Goal: Task Accomplishment & Management: Complete application form

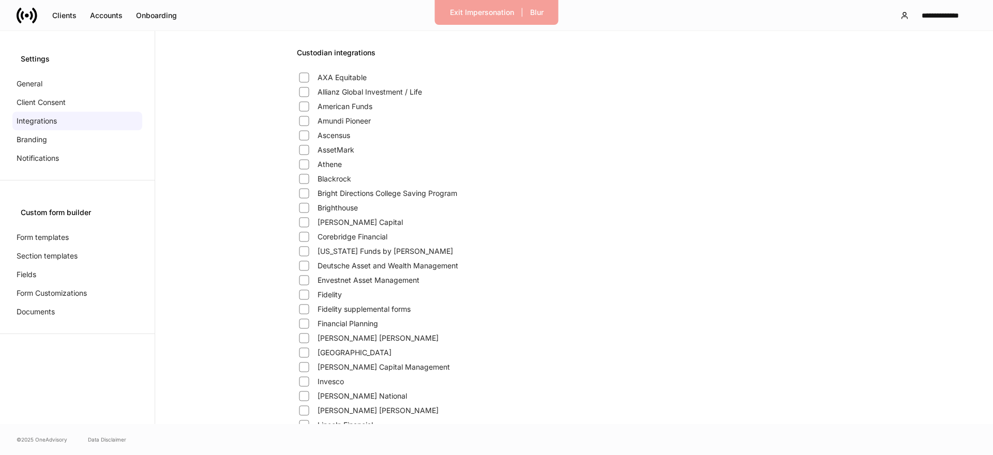
scroll to position [725, 0]
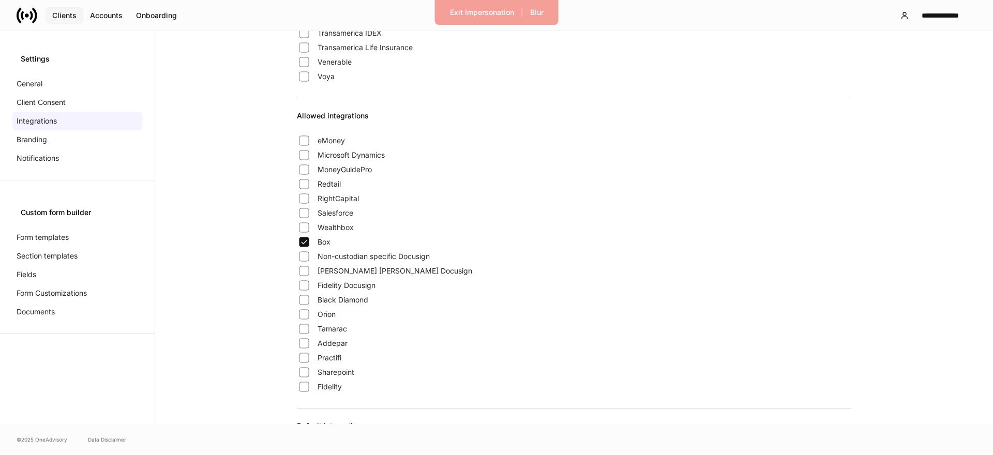
click at [68, 22] on button "Clients" at bounding box center [64, 15] width 38 height 17
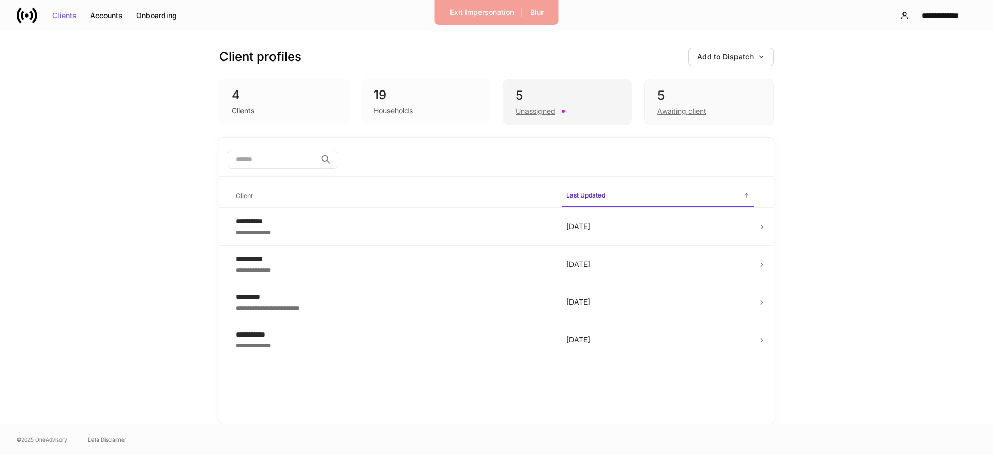
drag, startPoint x: 526, startPoint y: 103, endPoint x: 504, endPoint y: 114, distance: 25.4
click at [526, 103] on div "5 Unassigned" at bounding box center [566, 102] width 129 height 47
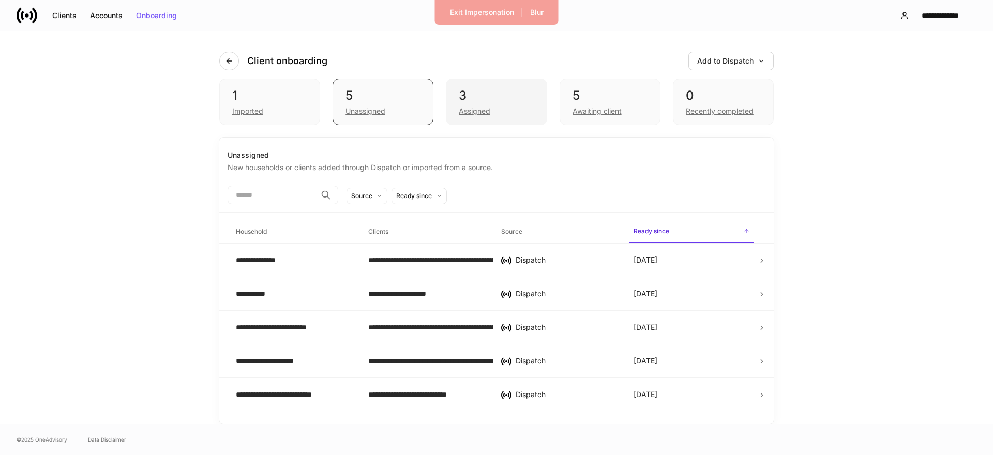
click at [482, 117] on div "3 Assigned" at bounding box center [496, 102] width 101 height 47
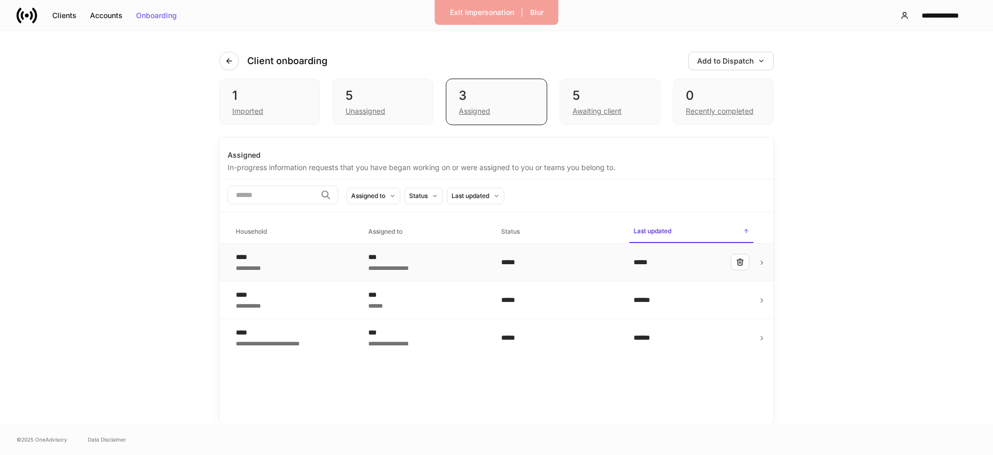
click at [255, 254] on div "****" at bounding box center [251, 257] width 31 height 10
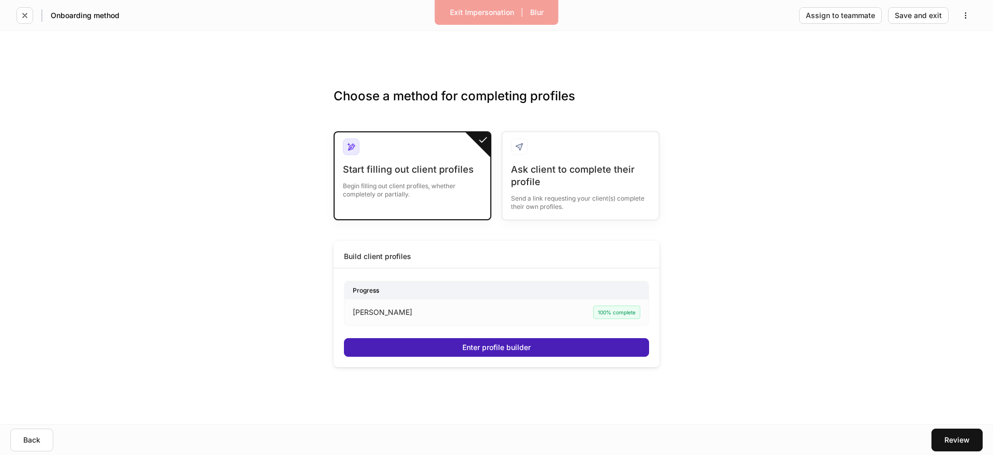
click at [500, 344] on div "Enter profile builder" at bounding box center [496, 347] width 68 height 7
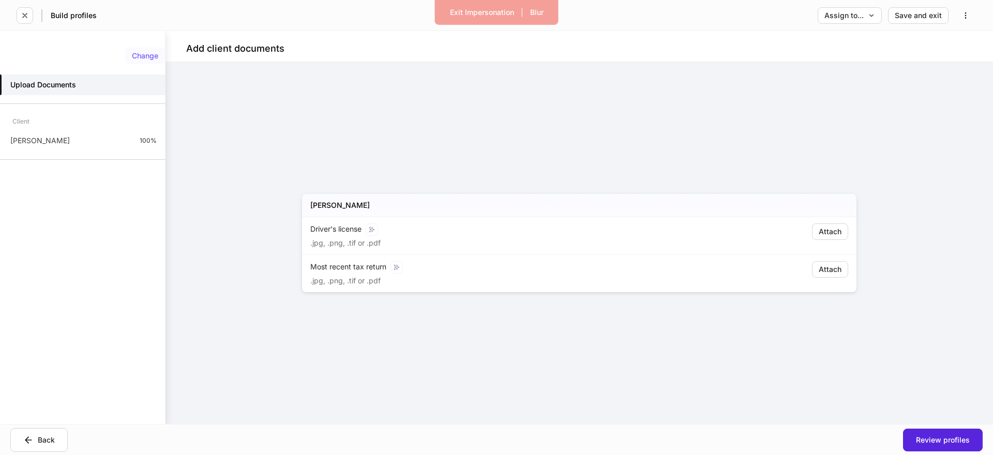
click at [147, 57] on div "Change" at bounding box center [145, 55] width 26 height 7
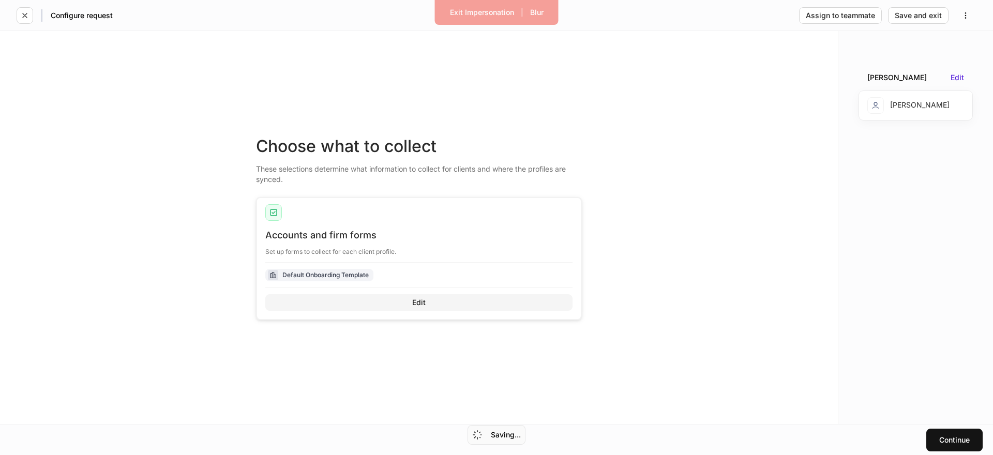
click at [395, 297] on button "Edit" at bounding box center [418, 302] width 307 height 17
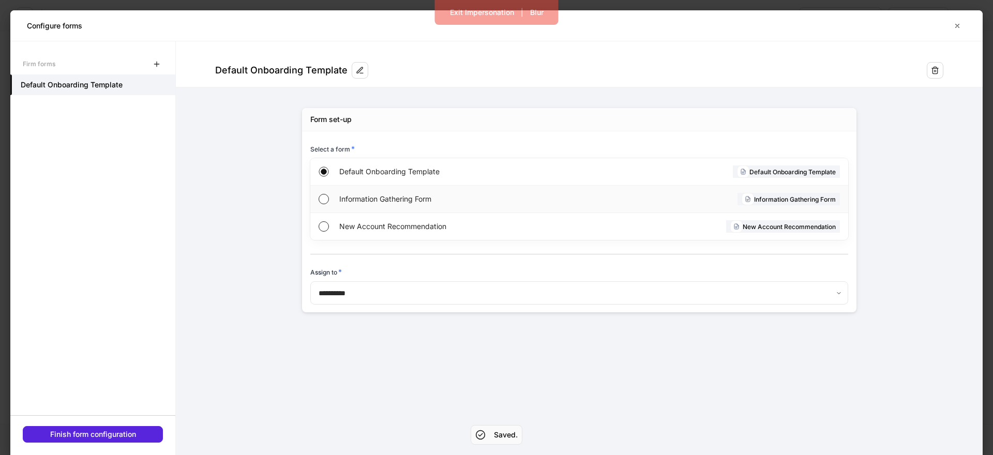
click at [367, 208] on div "Information Gathering Form" at bounding box center [457, 199] width 237 height 27
click at [90, 429] on button "Finish form configuration" at bounding box center [93, 434] width 140 height 17
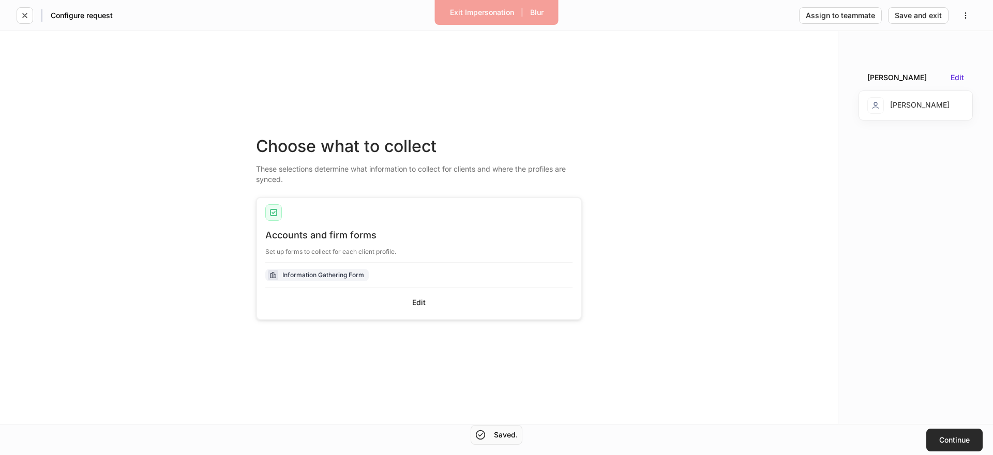
click at [957, 446] on button "Continue" at bounding box center [954, 440] width 56 height 23
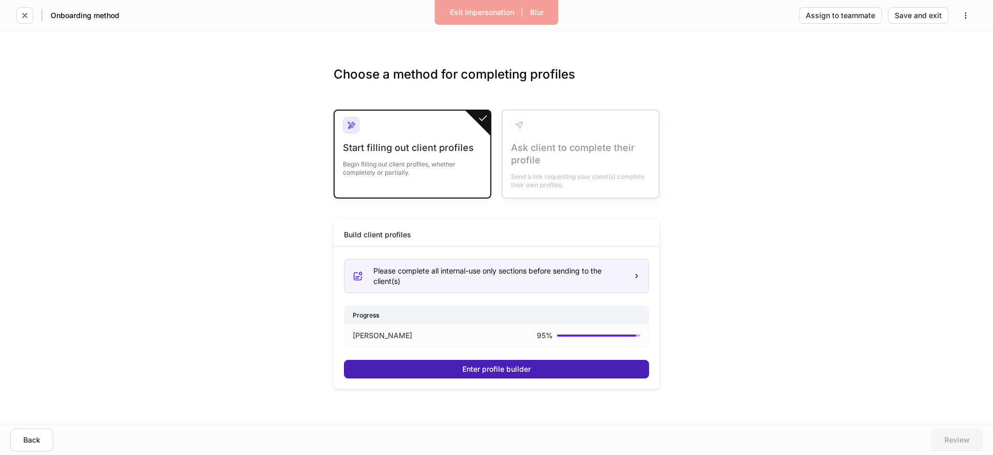
click at [597, 373] on button "Enter profile builder" at bounding box center [496, 369] width 305 height 19
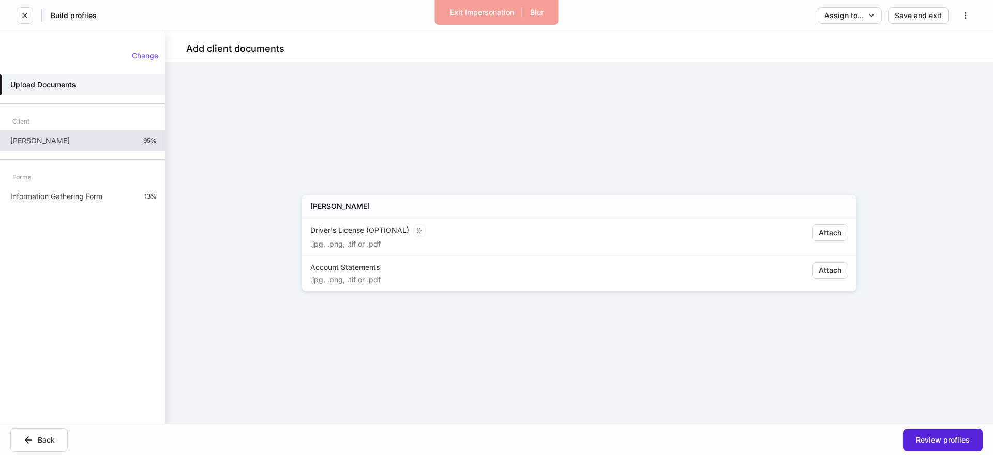
click at [78, 146] on div "[PERSON_NAME] 95%" at bounding box center [82, 140] width 165 height 21
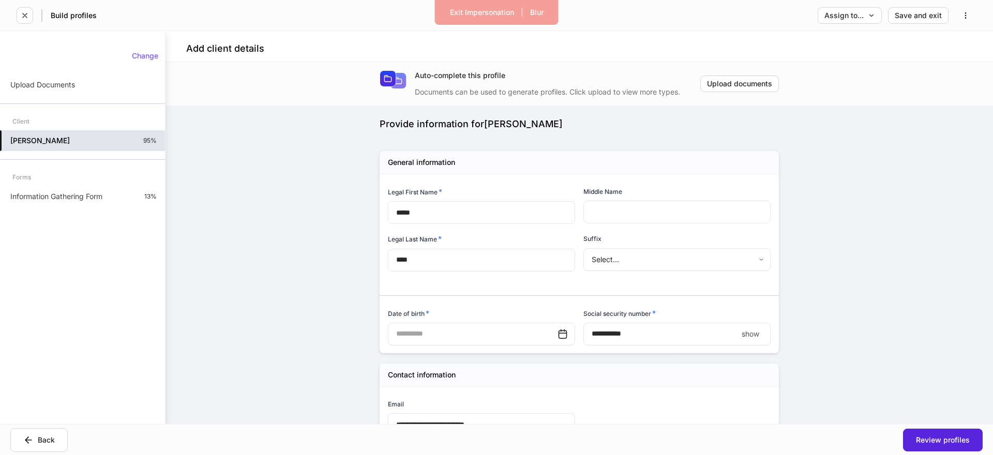
type input "**********"
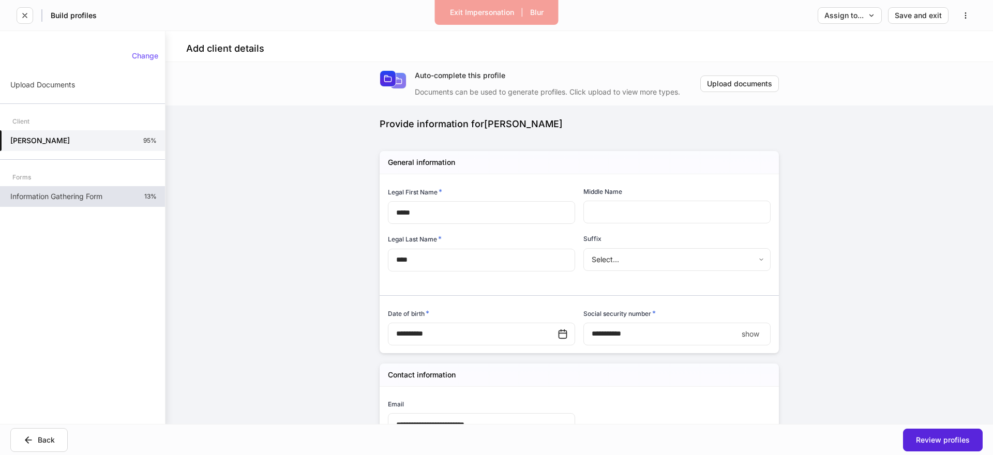
click at [56, 195] on p "Information Gathering Form" at bounding box center [56, 196] width 92 height 10
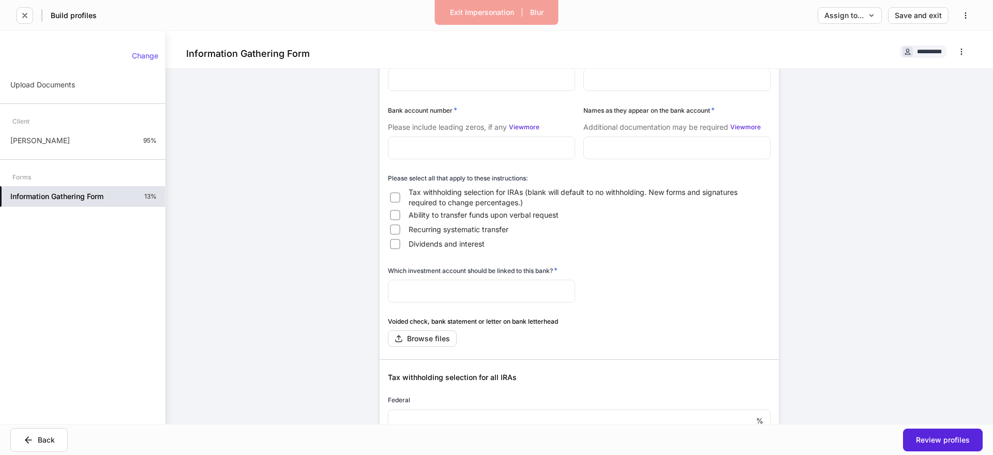
scroll to position [826, 0]
